Goal: Information Seeking & Learning: Learn about a topic

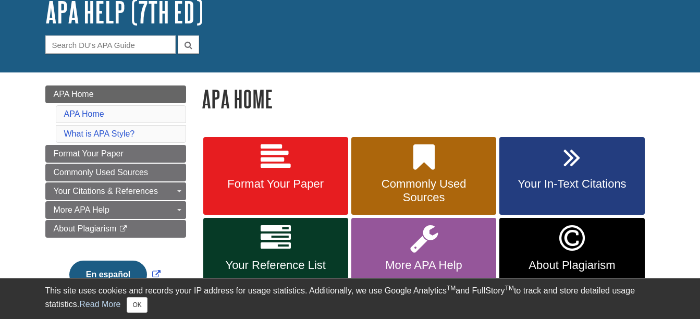
scroll to position [76, 0]
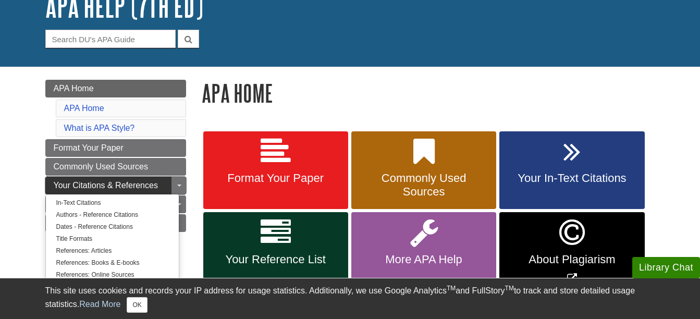
click at [130, 180] on link "Your Citations & References" at bounding box center [115, 186] width 141 height 18
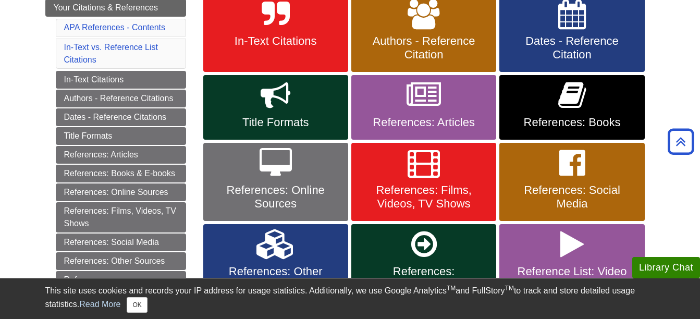
scroll to position [214, 0]
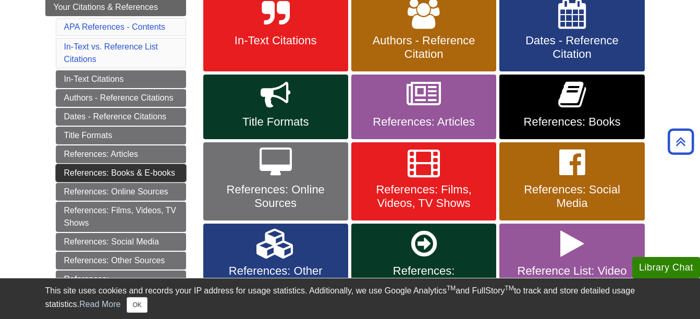
click at [145, 168] on link "References: Books & E-books" at bounding box center [121, 173] width 130 height 18
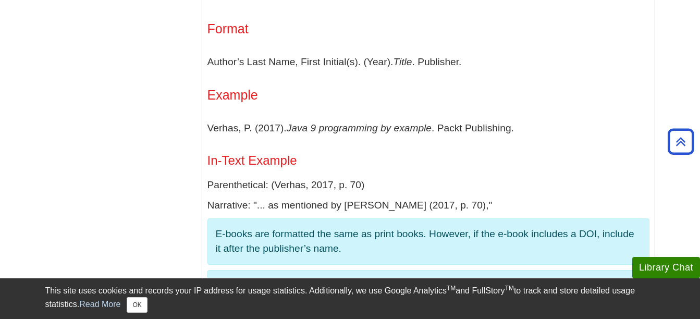
scroll to position [1736, 0]
